Goal: Task Accomplishment & Management: Manage account settings

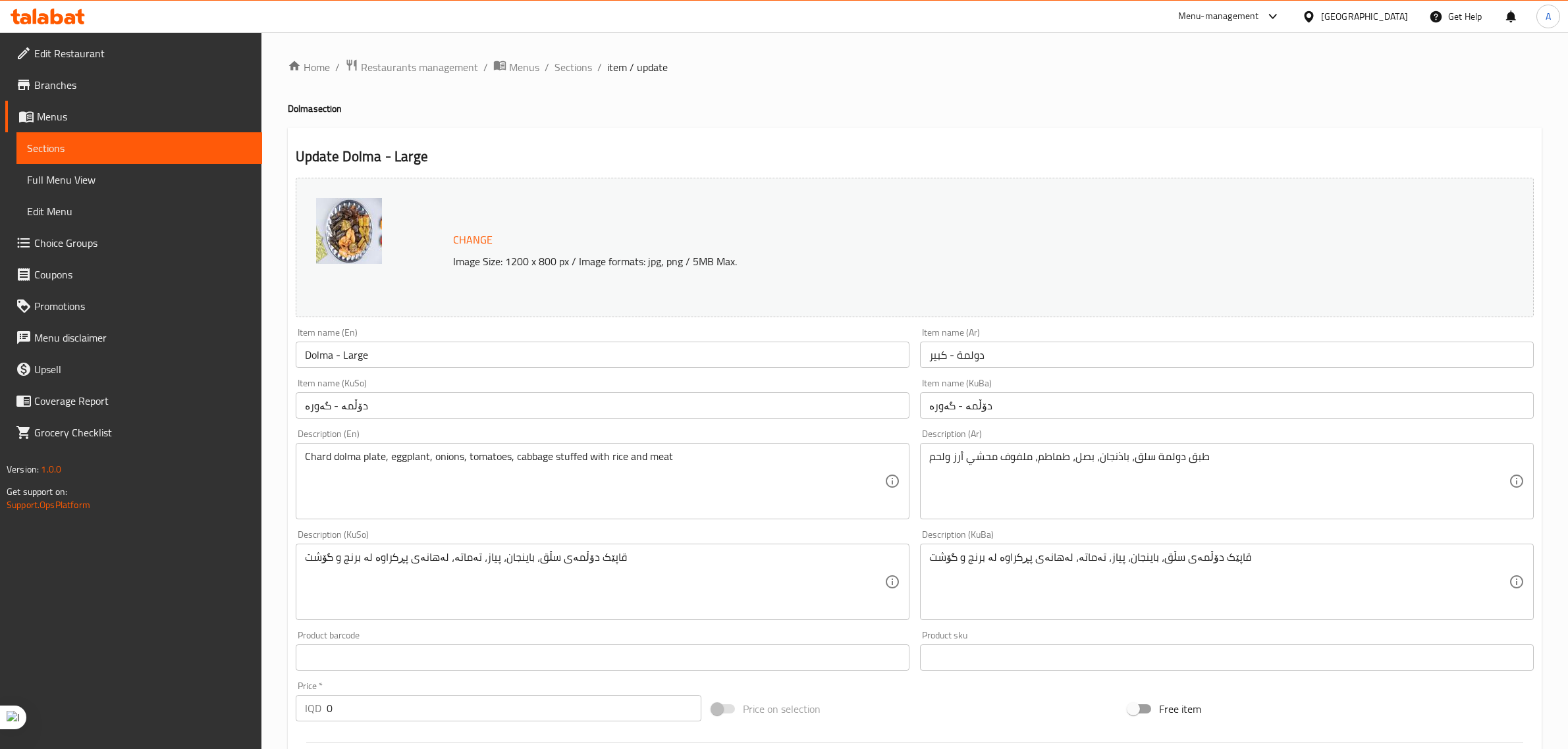
click at [56, 12] on icon at bounding box center [47, 16] width 74 height 16
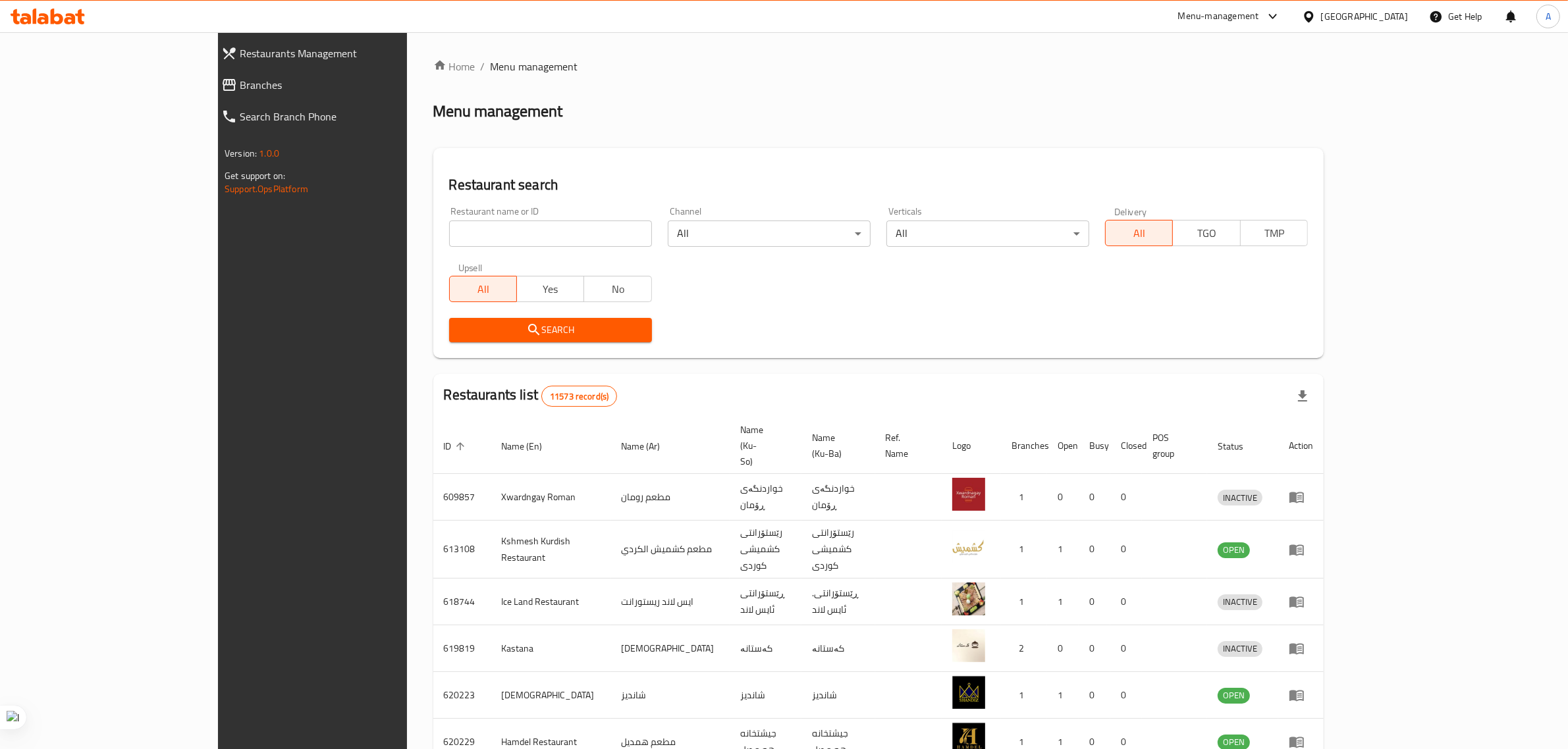
click at [449, 222] on input "search" at bounding box center [550, 233] width 203 height 26
paste input "741828"
type input "741828"
click button "Search" at bounding box center [550, 330] width 203 height 24
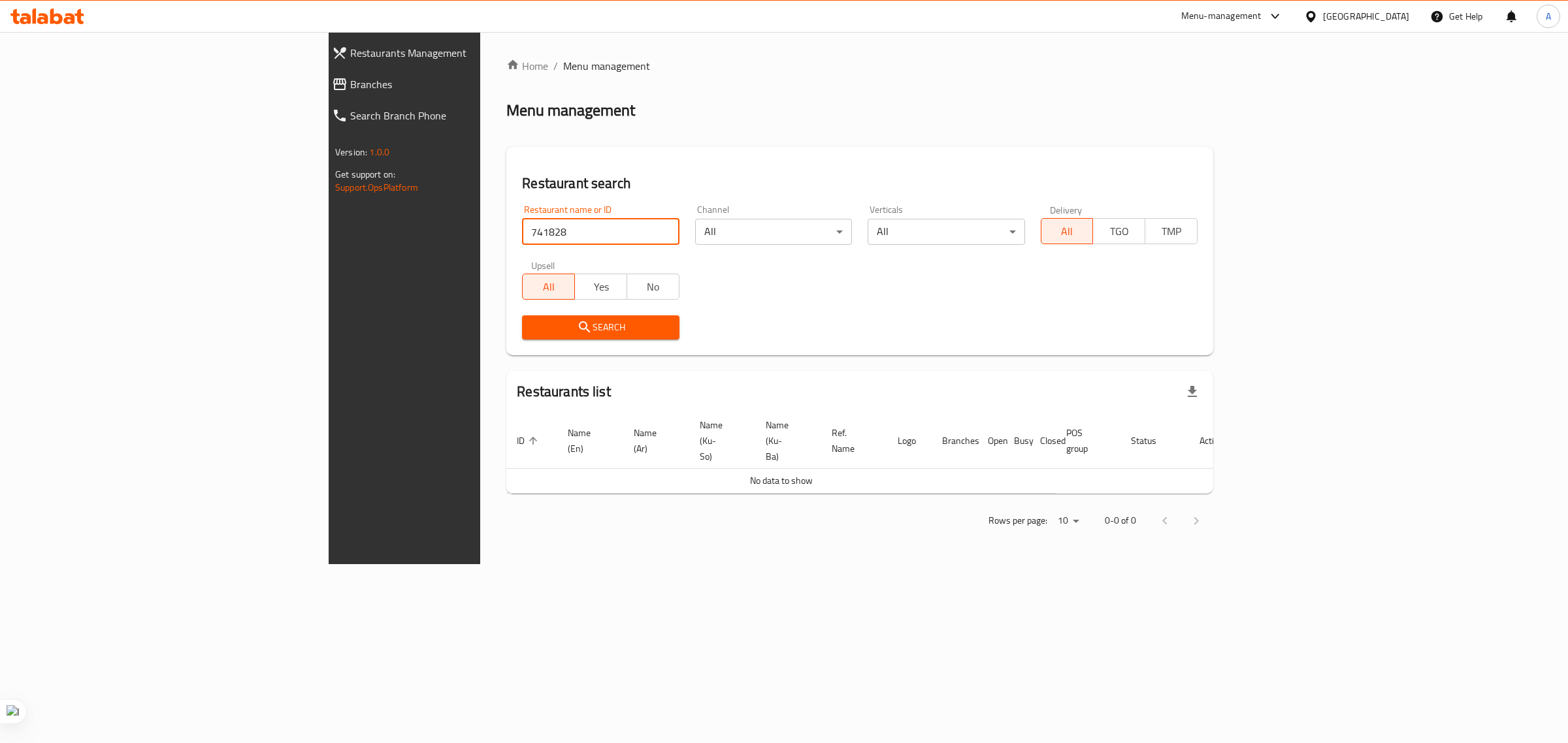
click at [322, 62] on link "Restaurants Management" at bounding box center [456, 53] width 269 height 31
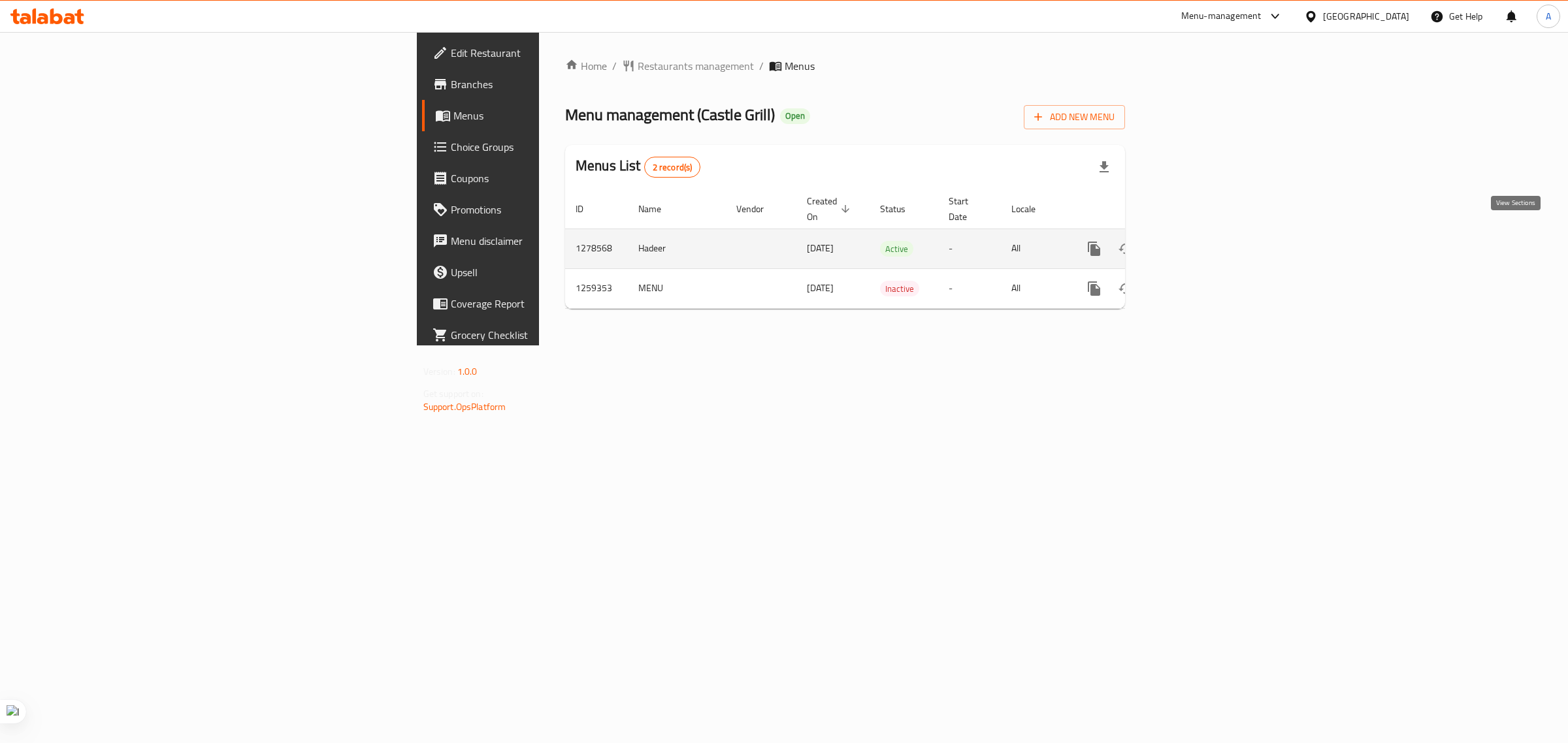
click at [1196, 241] on icon "enhanced table" at bounding box center [1188, 249] width 16 height 16
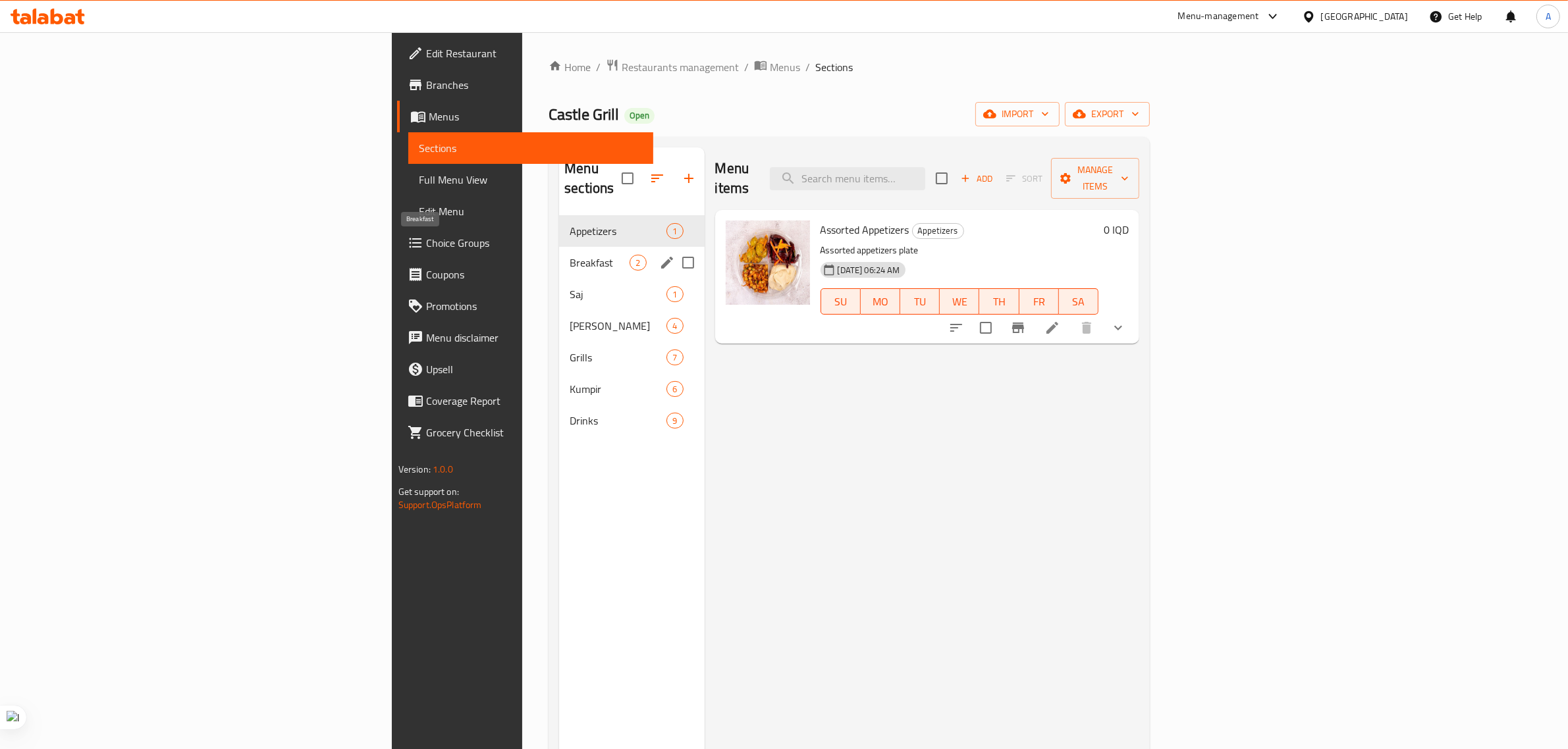
click at [570, 255] on span "Breakfast" at bounding box center [599, 262] width 60 height 16
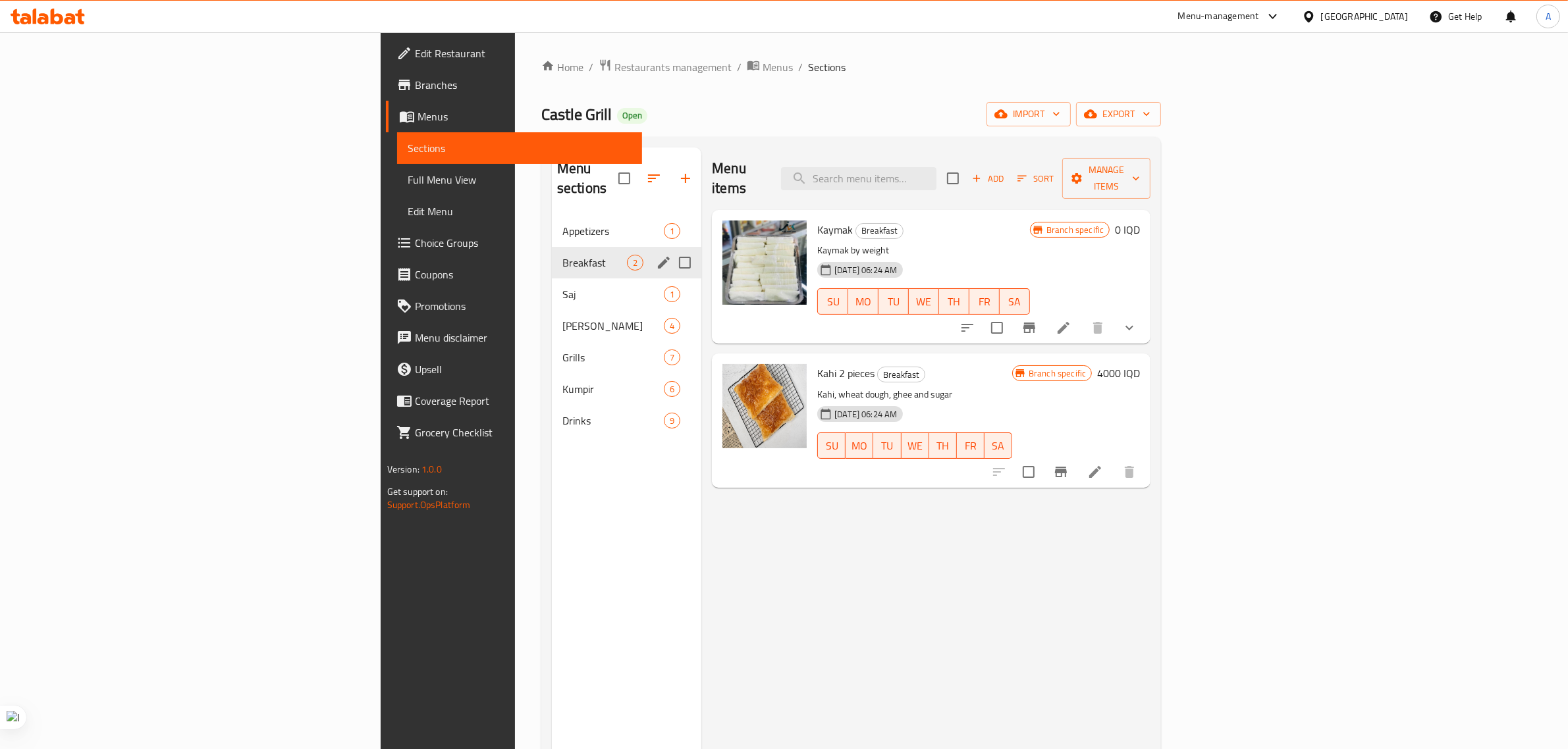
click at [552, 254] on div "Breakfast 2" at bounding box center [627, 263] width 150 height 32
click at [562, 286] on span "Saj" at bounding box center [595, 294] width 65 height 16
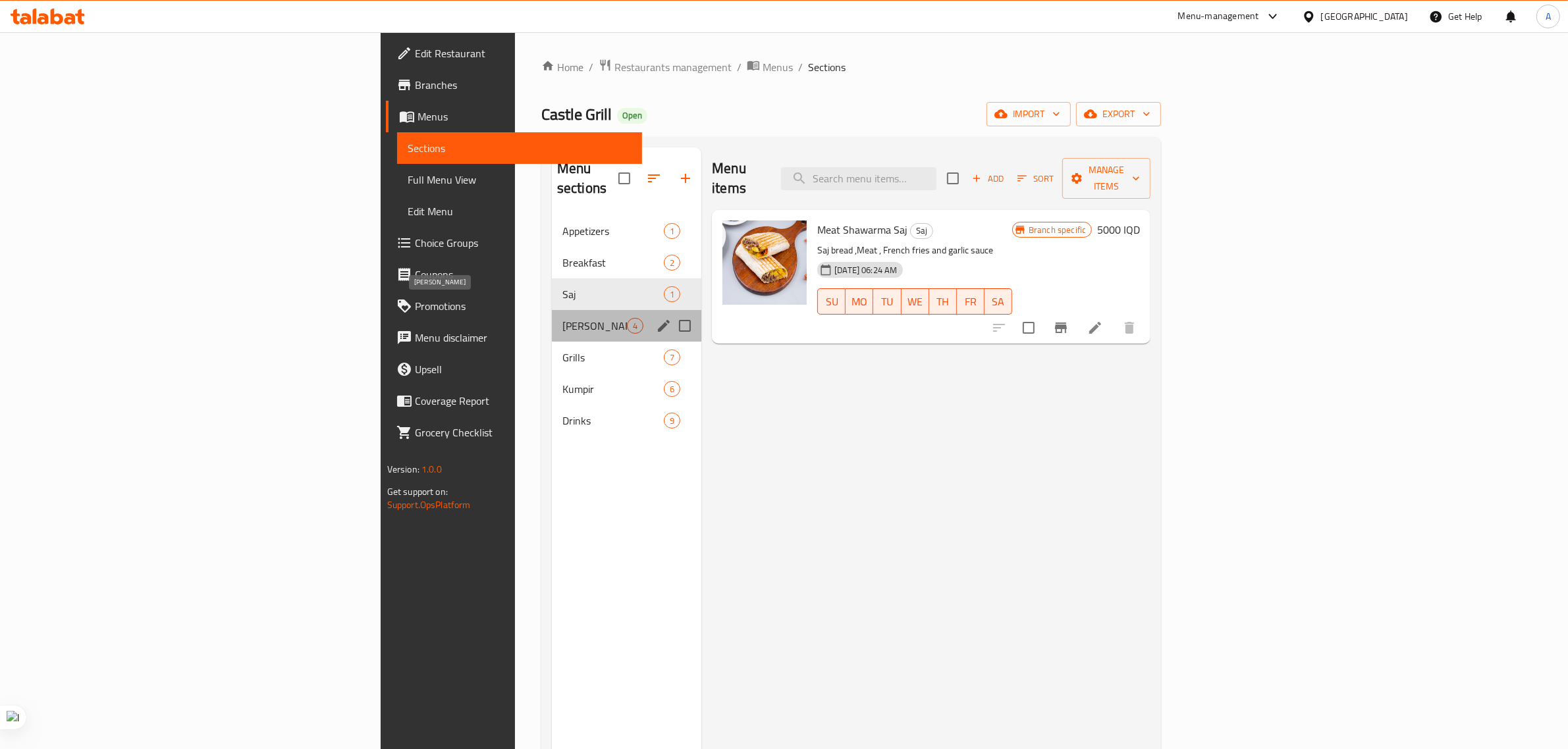
click at [562, 318] on span "Gus" at bounding box center [595, 325] width 65 height 16
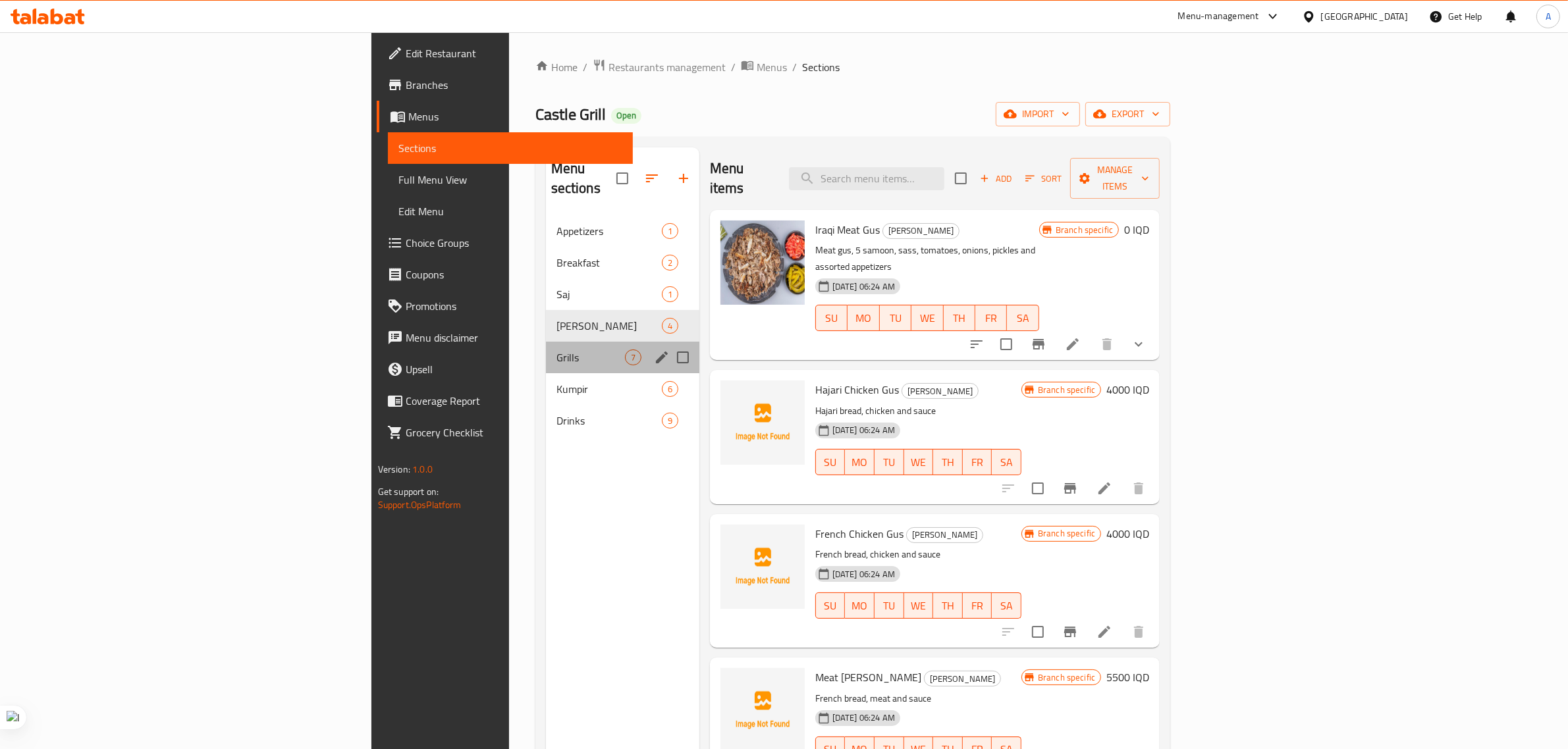
click at [546, 342] on div "Grills 7" at bounding box center [622, 358] width 153 height 32
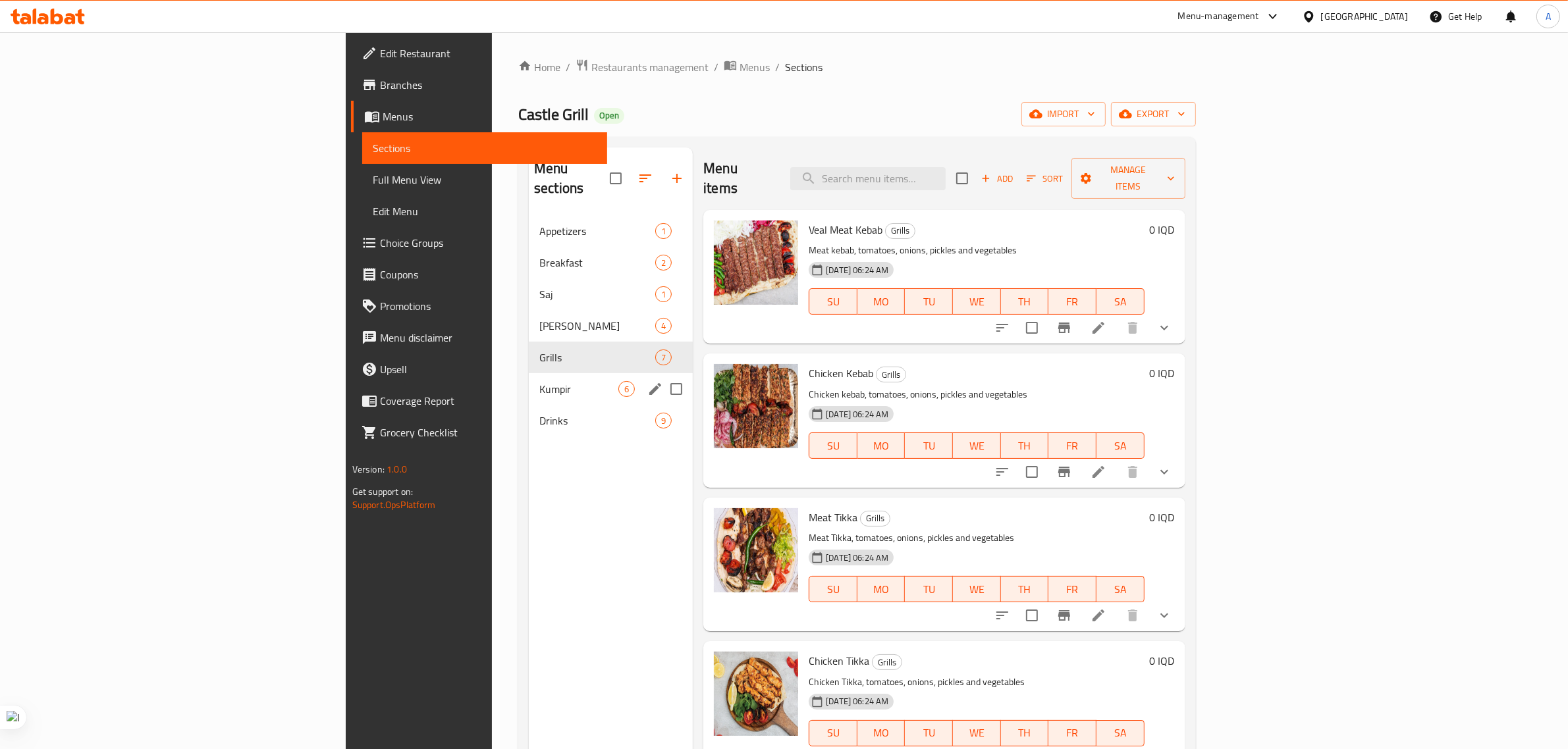
click at [529, 373] on div "Kumpir 6" at bounding box center [610, 389] width 164 height 32
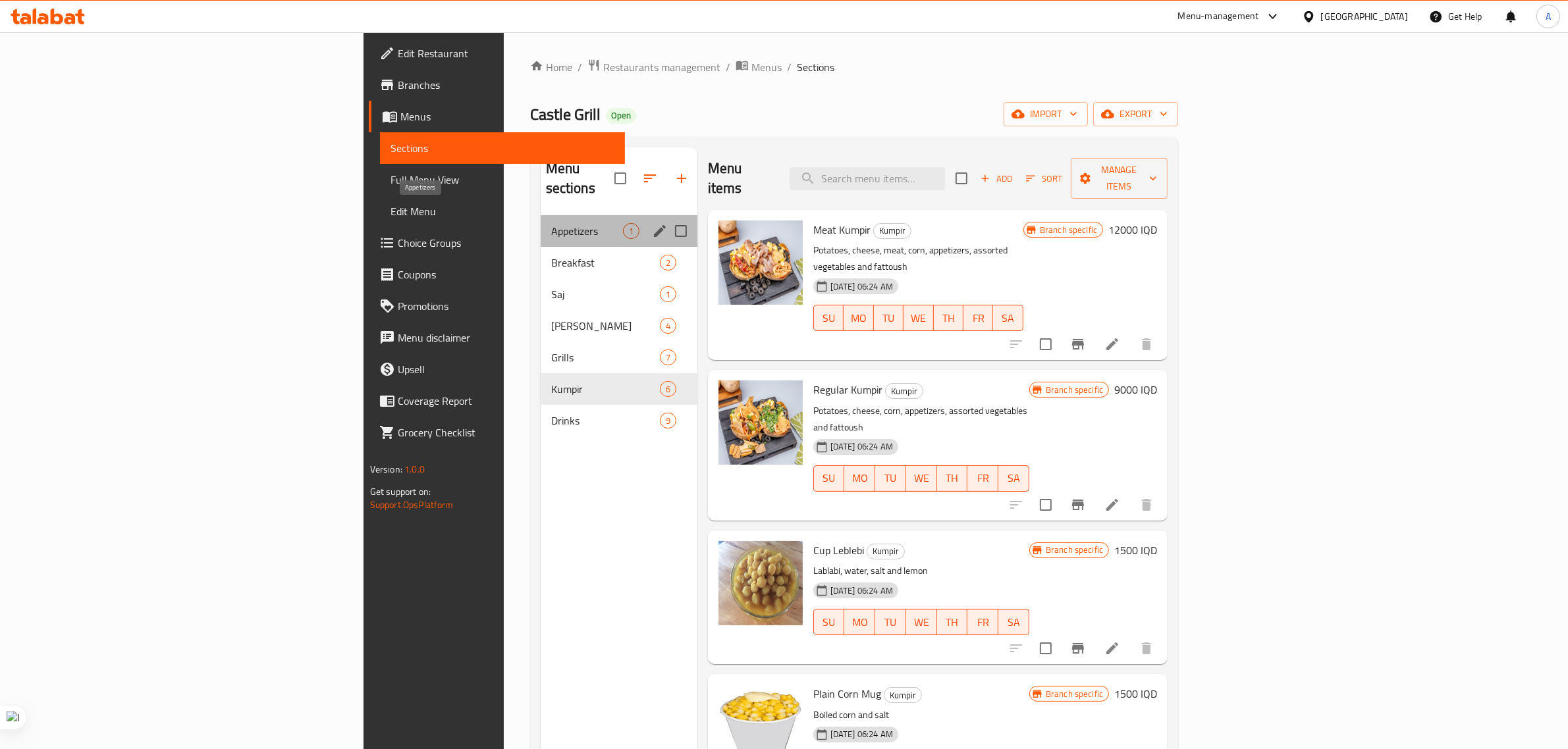
click at [551, 223] on span "Appetizers" at bounding box center [587, 231] width 72 height 16
